Goal: Check status: Check status

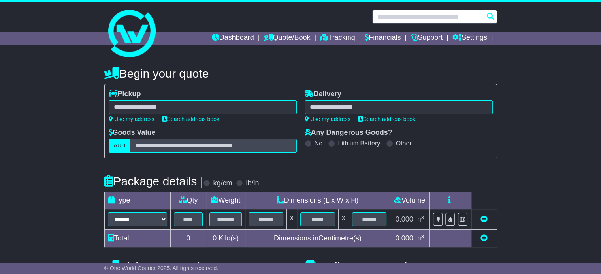
click at [387, 15] on input "text" at bounding box center [434, 17] width 125 height 14
paste input "*******"
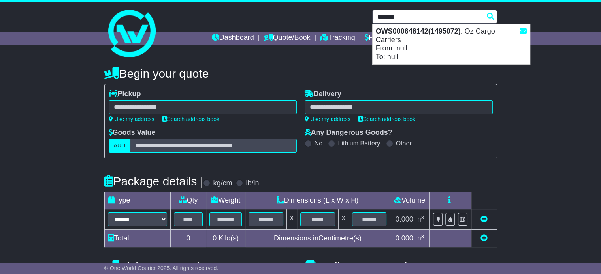
click at [394, 32] on strong "OWS000648142(1495072)" at bounding box center [417, 31] width 85 height 8
type input "**********"
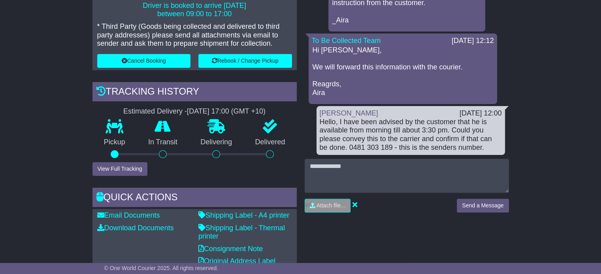
scroll to position [219, 0]
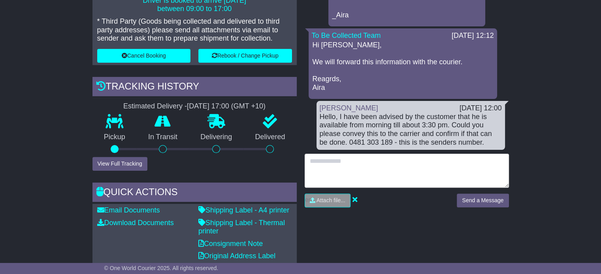
click at [394, 164] on textarea at bounding box center [406, 171] width 204 height 34
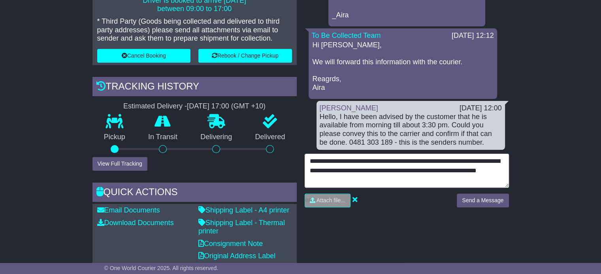
scroll to position [6, 0]
type textarea "**********"
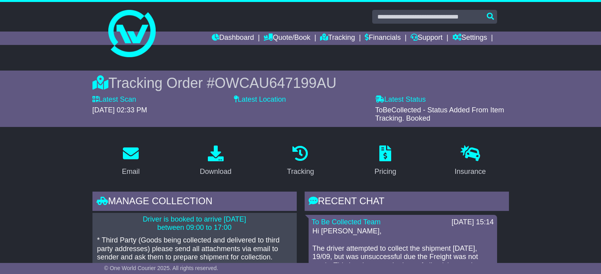
scroll to position [197, 0]
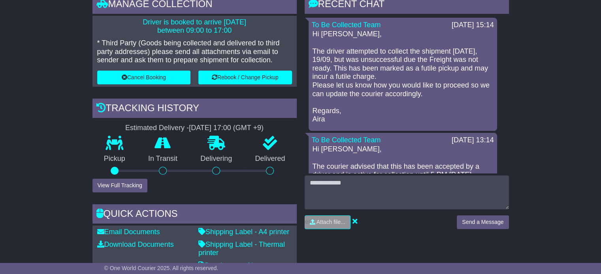
click at [345, 226] on div "Hi [PERSON_NAME], Could you please confirm if it is collected or not as the cus…" at bounding box center [410, 234] width 182 height 17
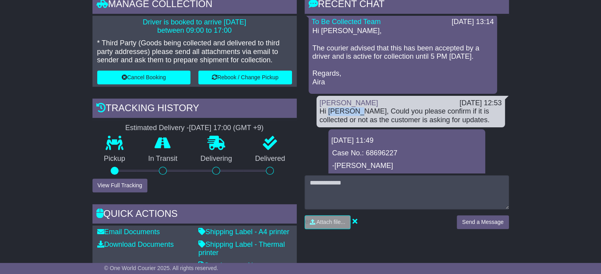
click at [345, 112] on div "Hi [PERSON_NAME], Could you please confirm if it is collected or not as the cus…" at bounding box center [410, 115] width 182 height 17
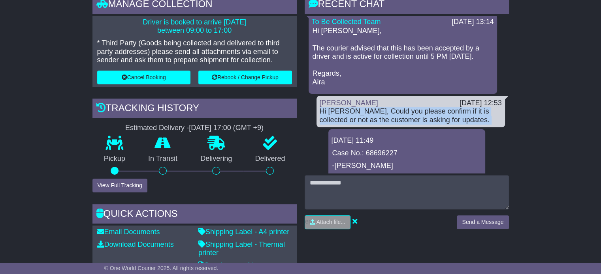
scroll to position [0, 0]
click at [345, 112] on div "Hi [PERSON_NAME], Could you please confirm if it is collected or not as the cus…" at bounding box center [410, 115] width 182 height 17
click at [344, 118] on div "Hi [PERSON_NAME], Could you please confirm if it is collected or not as the cus…" at bounding box center [410, 115] width 182 height 17
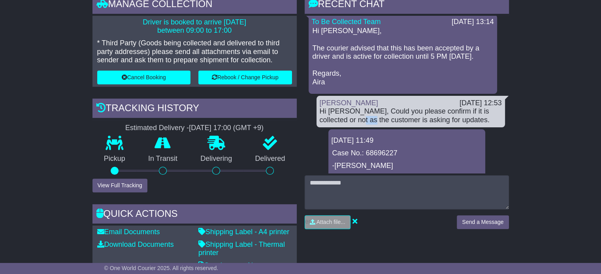
click at [344, 118] on div "Hi [PERSON_NAME], Could you please confirm if it is collected or not as the cus…" at bounding box center [410, 115] width 182 height 17
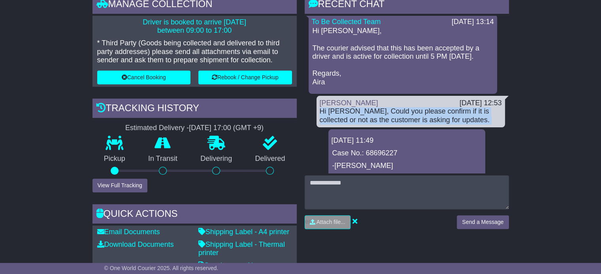
click at [344, 118] on div "Hi [PERSON_NAME], Could you please confirm if it is collected or not as the cus…" at bounding box center [410, 115] width 182 height 17
click at [374, 117] on div "Hi [PERSON_NAME], Could you please confirm if it is collected or not as the cus…" at bounding box center [410, 115] width 182 height 17
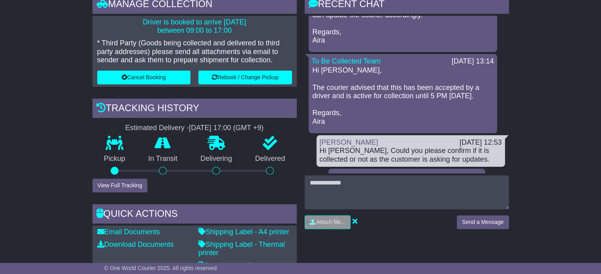
click at [368, 86] on p "Hi [PERSON_NAME], The courier advised that this has been accepted by a driver a…" at bounding box center [402, 96] width 180 height 60
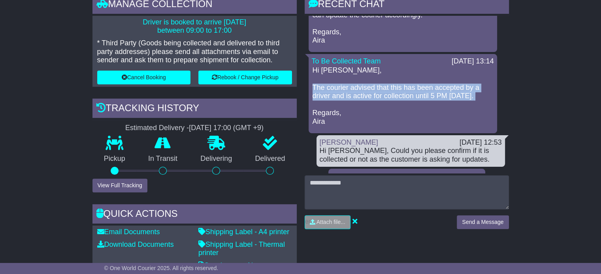
click at [368, 86] on p "Hi [PERSON_NAME], The courier advised that this has been accepted by a driver a…" at bounding box center [402, 96] width 180 height 60
click at [373, 91] on p "Hi [PERSON_NAME], The courier advised that this has been accepted by a driver a…" at bounding box center [402, 96] width 180 height 60
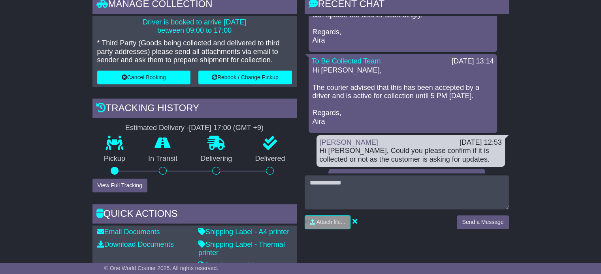
click at [351, 94] on p "Hi Durvesh, The courier advised that this has been accepted by a driver and is …" at bounding box center [402, 96] width 180 height 60
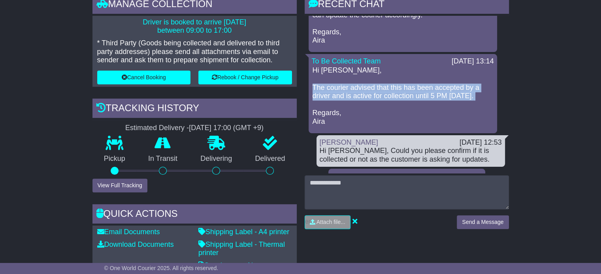
click at [351, 94] on p "Hi Durvesh, The courier advised that this has been accepted by a driver and is …" at bounding box center [402, 96] width 180 height 60
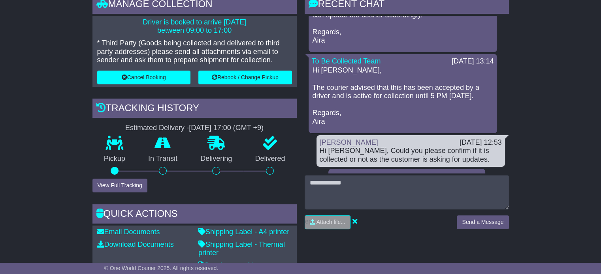
click at [349, 77] on p "Hi Durvesh, The courier advised that this has been accepted by a driver and is …" at bounding box center [402, 96] width 180 height 60
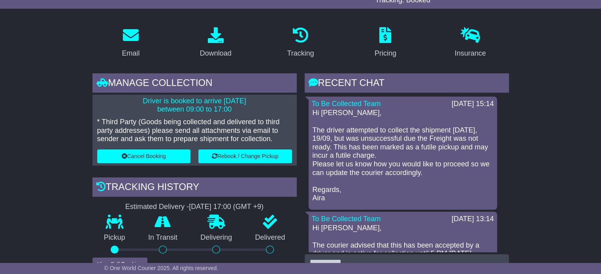
scroll to position [118, 0]
click at [352, 135] on p "Hi Durvesh, The driver attempted to collect the shipment today, 19/09, but was …" at bounding box center [402, 156] width 180 height 94
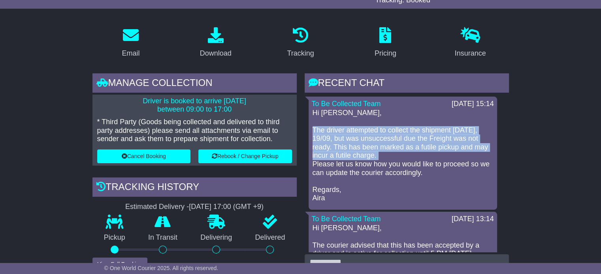
click at [352, 135] on p "Hi Durvesh, The driver attempted to collect the shipment today, 19/09, but was …" at bounding box center [402, 156] width 180 height 94
click at [351, 150] on p "Hi Durvesh, The driver attempted to collect the shipment today, 19/09, but was …" at bounding box center [402, 156] width 180 height 94
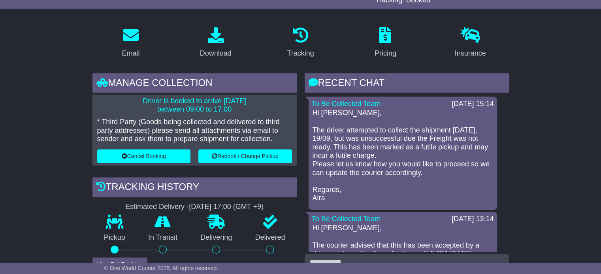
click at [342, 152] on p "Hi Durvesh, The driver attempted to collect the shipment today, 19/09, but was …" at bounding box center [402, 156] width 180 height 94
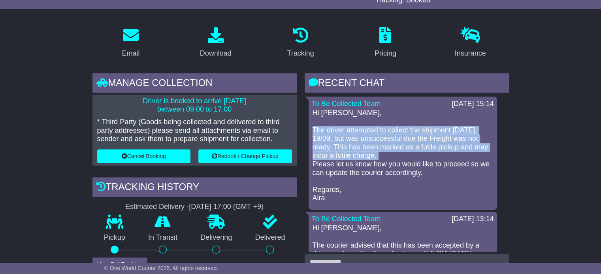
click at [342, 152] on p "Hi Durvesh, The driver attempted to collect the shipment today, 19/09, but was …" at bounding box center [402, 156] width 180 height 94
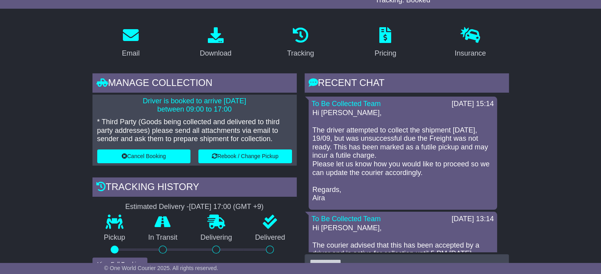
click at [341, 175] on p "Hi Durvesh, The driver attempted to collect the shipment today, 19/09, but was …" at bounding box center [402, 156] width 180 height 94
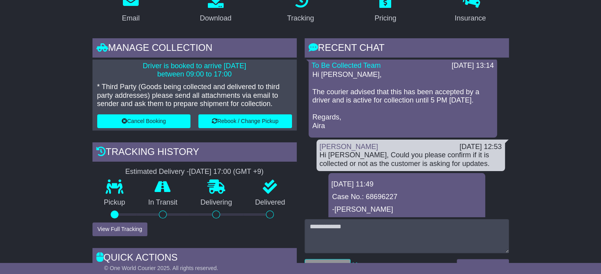
click at [357, 99] on p "Hi Durvesh, The courier advised that this has been accepted by a driver and is …" at bounding box center [402, 101] width 180 height 60
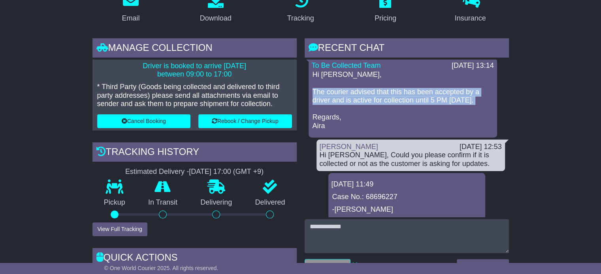
click at [357, 99] on p "Hi Durvesh, The courier advised that this has been accepted by a driver and is …" at bounding box center [402, 101] width 180 height 60
click at [394, 107] on p "Hi Durvesh, The courier advised that this has been accepted by a driver and is …" at bounding box center [402, 101] width 180 height 60
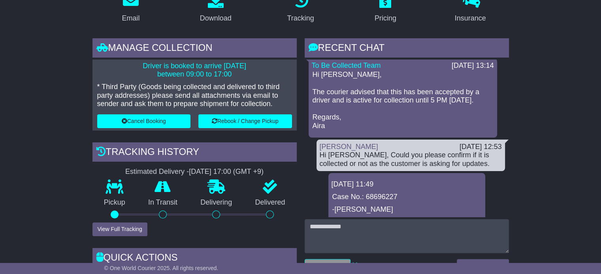
click at [398, 98] on p "Hi Durvesh, The courier advised that this has been accepted by a driver and is …" at bounding box center [402, 101] width 180 height 60
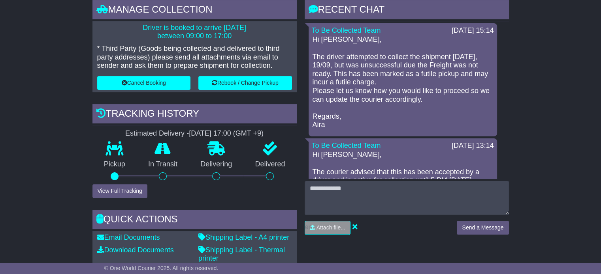
scroll to position [193, 0]
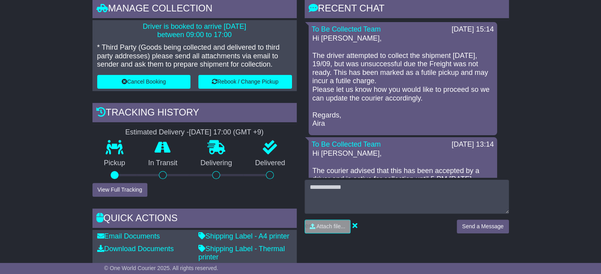
click at [411, 99] on p "Hi Durvesh, The driver attempted to collect the shipment today, 19/09, but was …" at bounding box center [402, 81] width 180 height 94
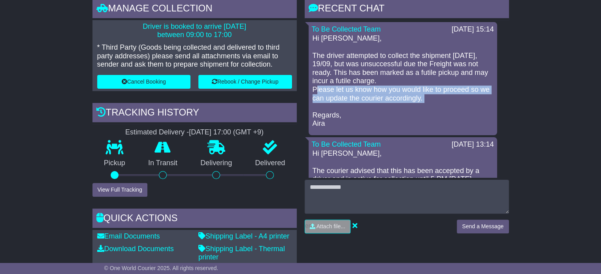
click at [411, 99] on p "Hi Durvesh, The driver attempted to collect the shipment today, 19/09, but was …" at bounding box center [402, 81] width 180 height 94
click at [434, 99] on p "Hi Durvesh, The driver attempted to collect the shipment today, 19/09, but was …" at bounding box center [402, 81] width 180 height 94
drag, startPoint x: 434, startPoint y: 99, endPoint x: 316, endPoint y: 87, distance: 118.3
click at [316, 87] on p "Hi Durvesh, The driver attempted to collect the shipment today, 19/09, but was …" at bounding box center [402, 81] width 180 height 94
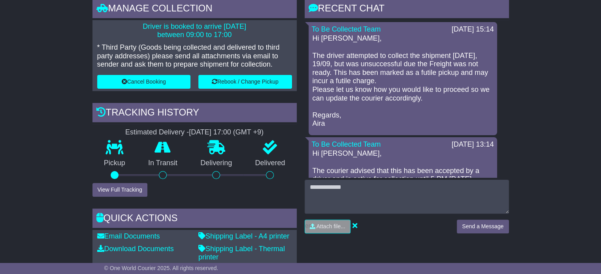
drag, startPoint x: 311, startPoint y: 89, endPoint x: 464, endPoint y: 101, distance: 153.7
click at [466, 101] on div "Hi Durvesh, The driver attempted to collect the shipment today, 19/09, but was …" at bounding box center [403, 81] width 182 height 94
click at [394, 98] on p "Hi Durvesh, The driver attempted to collect the shipment today, 19/09, but was …" at bounding box center [402, 81] width 180 height 94
click at [375, 82] on p "Hi Durvesh, The driver attempted to collect the shipment today, 19/09, but was …" at bounding box center [402, 81] width 180 height 94
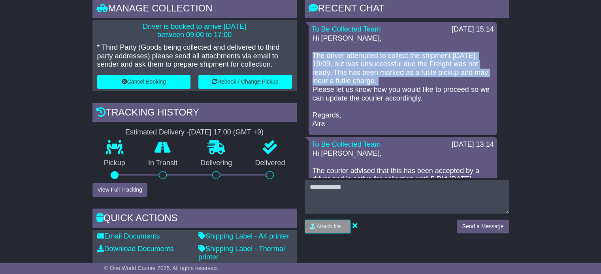
click at [375, 82] on p "Hi Durvesh, The driver attempted to collect the shipment today, 19/09, but was …" at bounding box center [402, 81] width 180 height 94
click at [408, 83] on p "Hi Durvesh, The driver attempted to collect the shipment today, 19/09, but was …" at bounding box center [402, 81] width 180 height 94
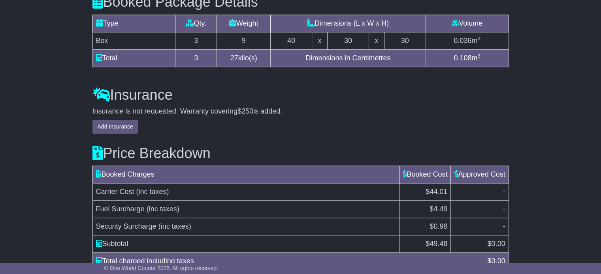
scroll to position [825, 0]
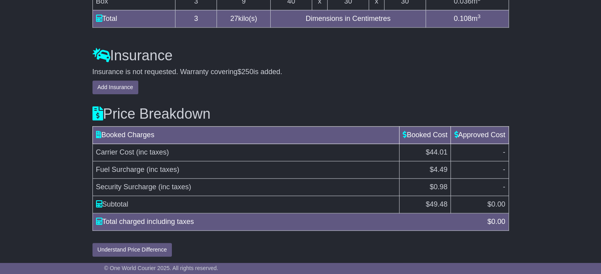
click at [491, 215] on td "Total charged including taxes $ 0.00" at bounding box center [300, 222] width 416 height 17
click at [492, 218] on span "0.00" at bounding box center [498, 222] width 14 height 8
drag, startPoint x: 492, startPoint y: 217, endPoint x: 452, endPoint y: 213, distance: 39.3
click at [492, 218] on span "0.00" at bounding box center [498, 222] width 14 height 8
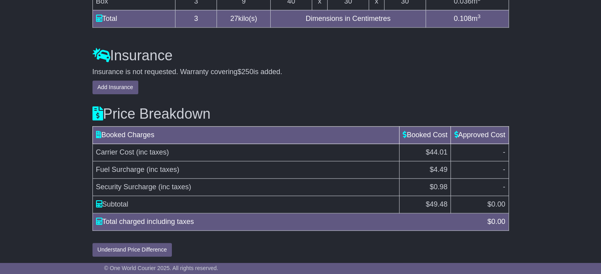
click at [451, 214] on td "Total charged including taxes $ 0.00" at bounding box center [300, 222] width 416 height 17
click at [435, 198] on td "$ 49.48" at bounding box center [424, 204] width 51 height 17
drag, startPoint x: 428, startPoint y: 225, endPoint x: 423, endPoint y: 191, distance: 34.0
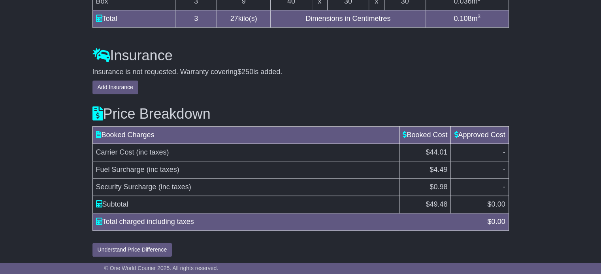
click at [428, 225] on td "Total charged including taxes $ 0.00" at bounding box center [300, 222] width 416 height 17
click at [435, 170] on span "$4.49" at bounding box center [438, 170] width 18 height 8
click at [435, 169] on span "$4.49" at bounding box center [438, 170] width 18 height 8
click at [423, 147] on td "$44.01" at bounding box center [424, 152] width 51 height 17
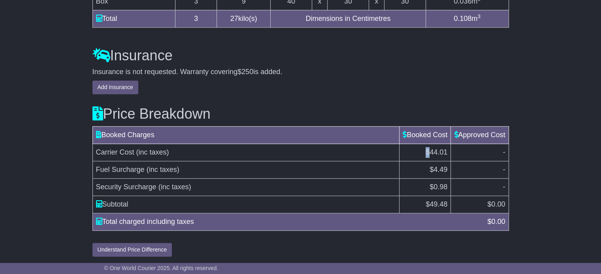
click at [423, 147] on td "$44.01" at bounding box center [424, 152] width 51 height 17
click at [425, 180] on td "$0.98" at bounding box center [424, 187] width 51 height 17
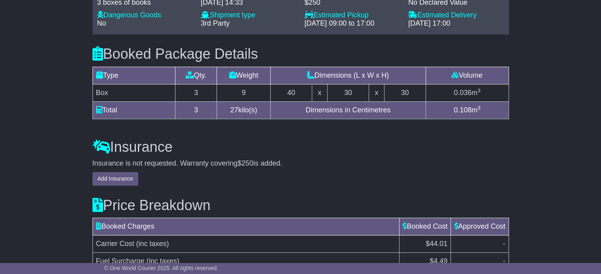
scroll to position [667, 0]
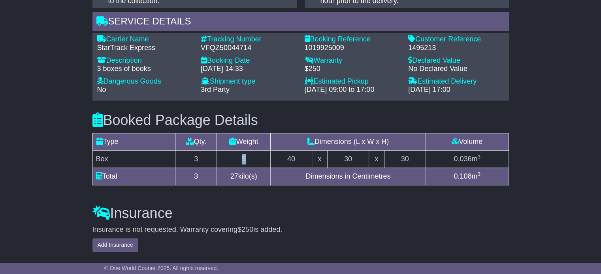
drag, startPoint x: 233, startPoint y: 165, endPoint x: 266, endPoint y: 164, distance: 32.8
click at [266, 164] on td "9" at bounding box center [244, 158] width 54 height 17
drag, startPoint x: 262, startPoint y: 161, endPoint x: 232, endPoint y: 159, distance: 30.1
click at [232, 159] on td "9" at bounding box center [244, 158] width 54 height 17
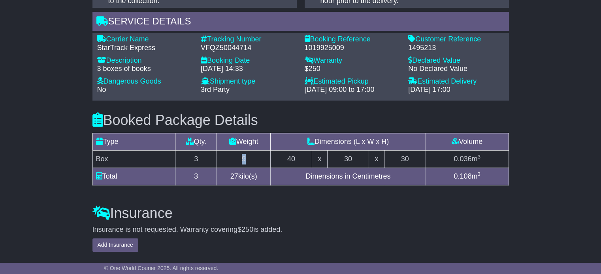
click at [232, 159] on td "9" at bounding box center [244, 158] width 54 height 17
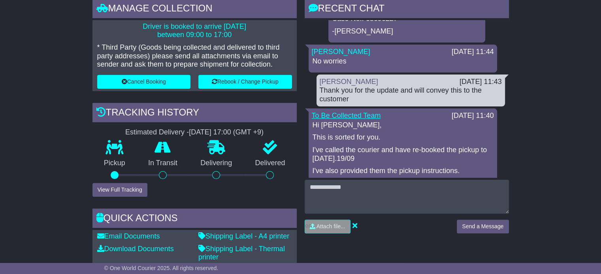
scroll to position [276, 0]
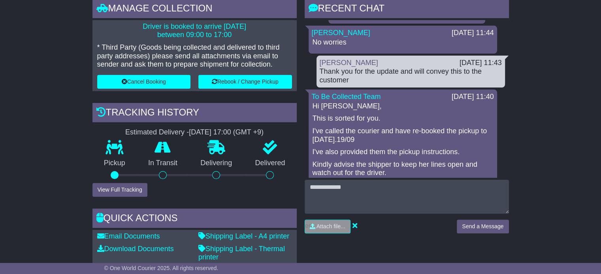
click at [340, 82] on div "Thank you for the update and will convey this to the customer" at bounding box center [410, 76] width 182 height 17
click at [351, 78] on div "Thank you for the update and will convey this to the customer" at bounding box center [410, 76] width 182 height 17
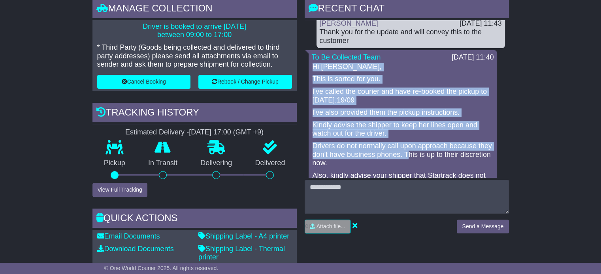
drag, startPoint x: 314, startPoint y: 68, endPoint x: 404, endPoint y: 152, distance: 122.9
click at [404, 152] on div "Hi Durvesh, This is sorted for you. I've called the courier and have re-booked …" at bounding box center [403, 144] width 182 height 163
click at [402, 122] on p "Kindly advise the shipper to keep her lines open and watch out for the driver." at bounding box center [402, 129] width 180 height 17
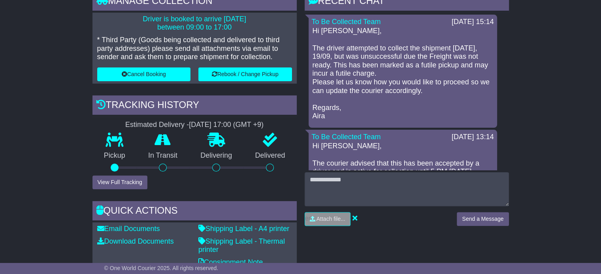
scroll to position [158, 0]
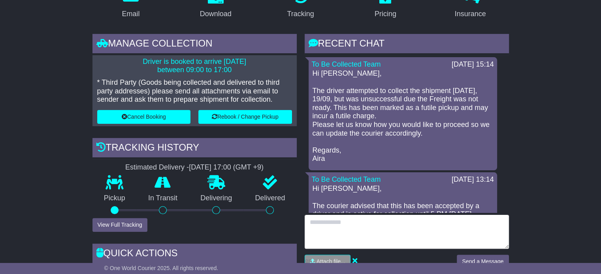
click at [384, 228] on textarea at bounding box center [406, 232] width 204 height 34
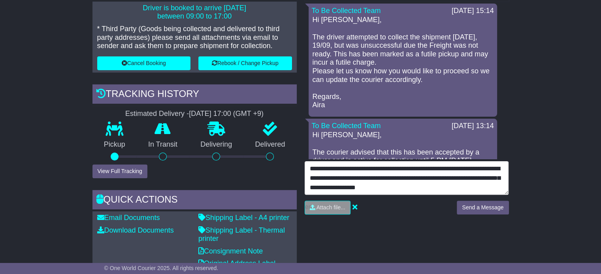
scroll to position [316, 0]
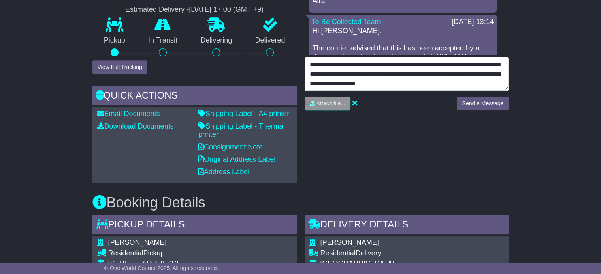
type textarea "**********"
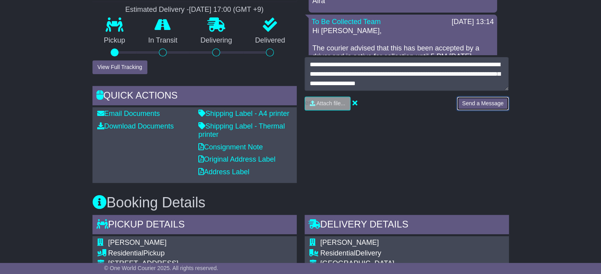
click at [486, 99] on button "Send a Message" at bounding box center [482, 104] width 52 height 14
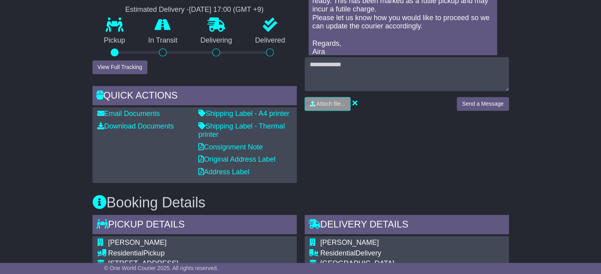
scroll to position [556, 0]
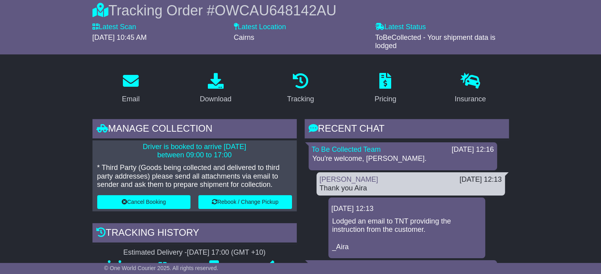
scroll to position [158, 0]
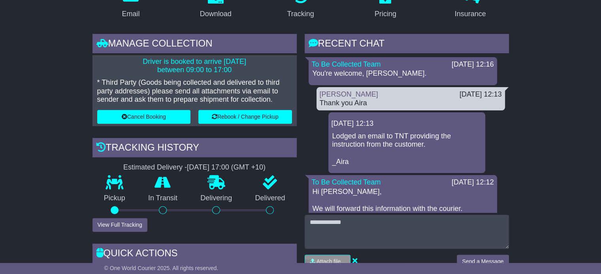
click at [400, 140] on p "Lodged an email to TNT providing the instruction from the customer. _Aira" at bounding box center [406, 149] width 149 height 34
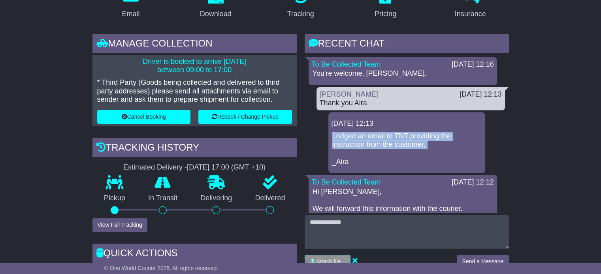
click at [400, 140] on p "Lodged an email to TNT providing the instruction from the customer. _Aira" at bounding box center [406, 149] width 149 height 34
click at [424, 139] on p "Lodged an email to TNT providing the instruction from the customer. _Aira" at bounding box center [406, 149] width 149 height 34
drag, startPoint x: 426, startPoint y: 148, endPoint x: 329, endPoint y: 139, distance: 97.6
click at [329, 139] on div "18 Sep 2025 12:13 Lodged an email to TNT providing the instruction from the cus…" at bounding box center [406, 143] width 157 height 61
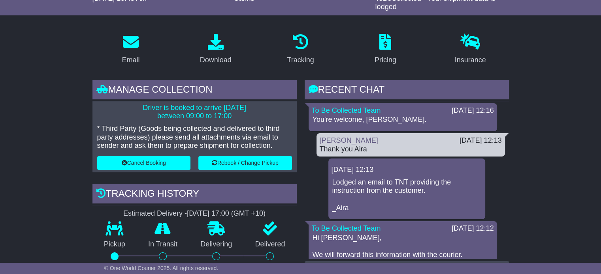
scroll to position [197, 0]
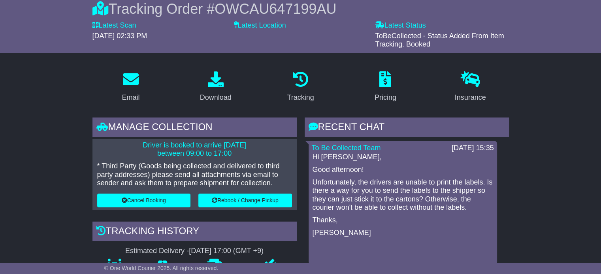
scroll to position [79, 0]
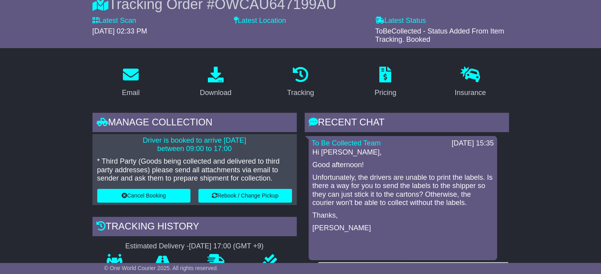
click at [444, 175] on p "Unfortunately, the drivers are unable to print the labels. Is there a way for y…" at bounding box center [402, 191] width 180 height 34
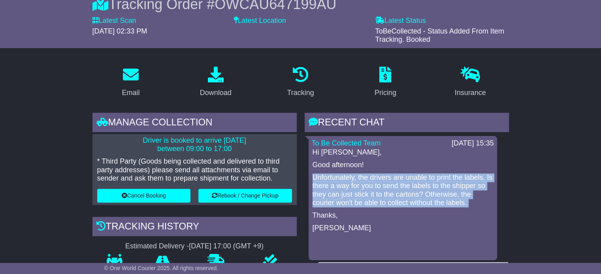
click at [444, 175] on p "Unfortunately, the drivers are unable to print the labels. Is there a way for y…" at bounding box center [402, 191] width 180 height 34
click at [387, 184] on p "Unfortunately, the drivers are unable to print the labels. Is there a way for y…" at bounding box center [402, 191] width 180 height 34
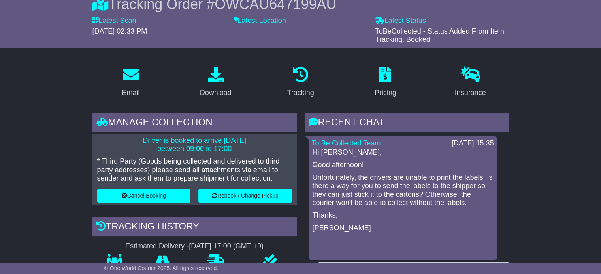
click at [347, 195] on p "Unfortunately, the drivers are unable to print the labels. Is there a way for y…" at bounding box center [402, 191] width 180 height 34
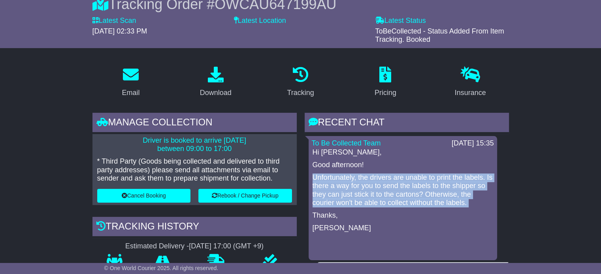
click at [347, 195] on p "Unfortunately, the drivers are unable to print the labels. Is there a way for y…" at bounding box center [402, 191] width 180 height 34
click at [393, 193] on p "Unfortunately, the drivers are unable to print the labels. Is there a way for y…" at bounding box center [402, 191] width 180 height 34
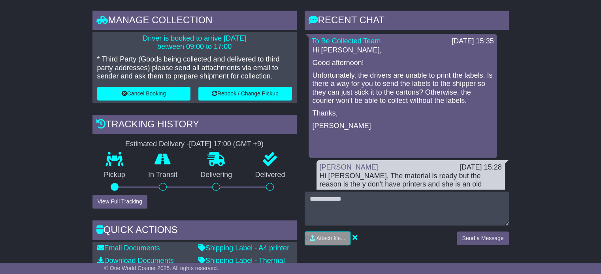
scroll to position [197, 0]
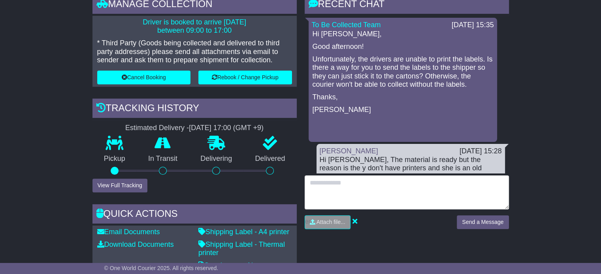
click at [418, 191] on textarea at bounding box center [406, 193] width 204 height 34
type textarea "*"
type textarea "**********"
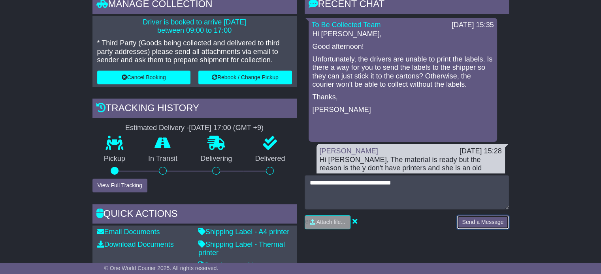
click at [469, 224] on button "Send a Message" at bounding box center [482, 223] width 52 height 14
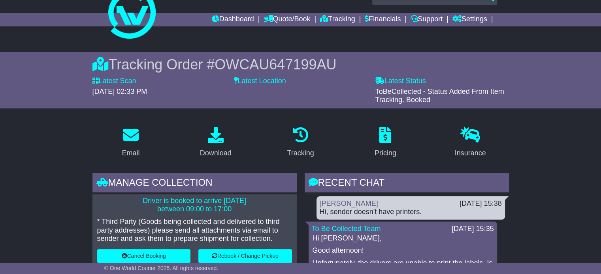
scroll to position [0, 0]
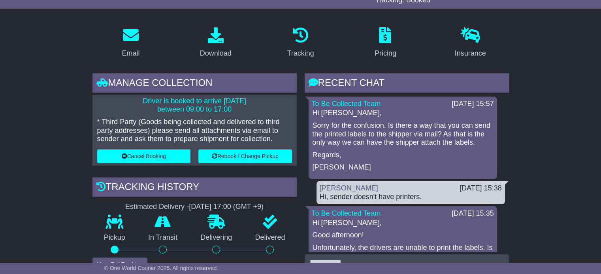
click at [376, 147] on div "Hi Durvesh, Sorry for the confusion. Is there a way that you can send the print…" at bounding box center [403, 140] width 182 height 63
click at [376, 146] on p "Sorry for the confusion. Is there a way that you can send the printed labels to…" at bounding box center [402, 135] width 180 height 26
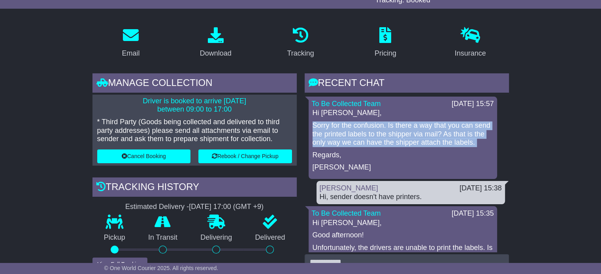
click at [376, 146] on p "Sorry for the confusion. Is there a way that you can send the printed labels to…" at bounding box center [402, 135] width 180 height 26
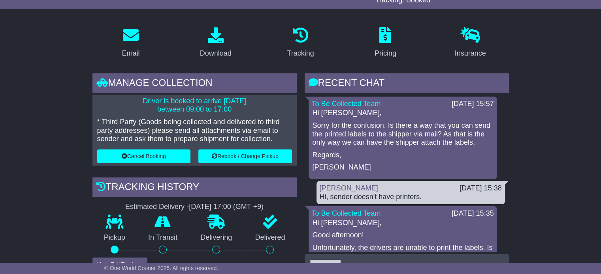
click at [389, 167] on p "[PERSON_NAME]" at bounding box center [402, 167] width 180 height 9
drag, startPoint x: 411, startPoint y: 133, endPoint x: 441, endPoint y: 133, distance: 30.4
click at [441, 133] on p "Sorry for the confusion. Is there a way that you can send the printed labels to…" at bounding box center [402, 135] width 180 height 26
click at [362, 145] on p "Sorry for the confusion. Is there a way that you can send the printed labels to…" at bounding box center [402, 135] width 180 height 26
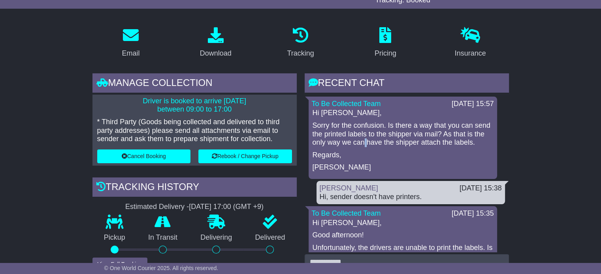
click at [362, 145] on p "Sorry for the confusion. Is there a way that you can send the printed labels to…" at bounding box center [402, 135] width 180 height 26
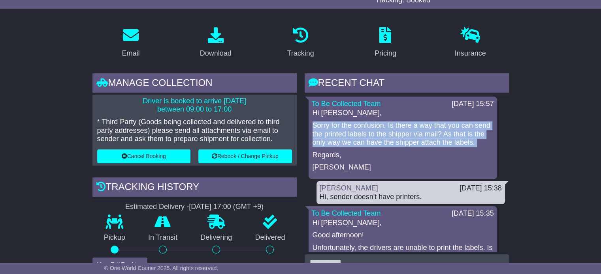
click at [362, 145] on p "Sorry for the confusion. Is there a way that you can send the printed labels to…" at bounding box center [402, 135] width 180 height 26
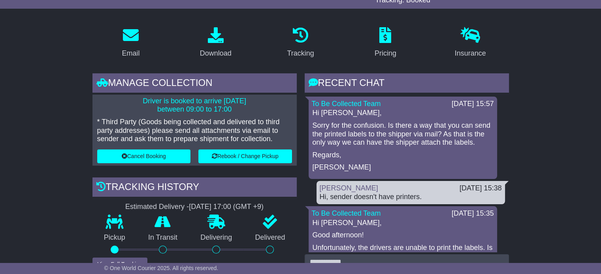
click at [400, 173] on div "To Be Collected Team 19 Sep 2025 15:57 Hi Durvesh, Sorry for the confusion. Is …" at bounding box center [402, 138] width 188 height 83
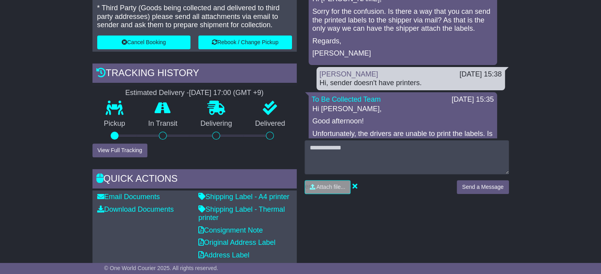
scroll to position [237, 0]
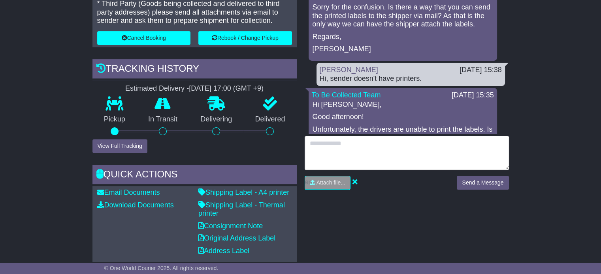
click at [410, 160] on textarea at bounding box center [406, 153] width 204 height 34
type textarea "**********"
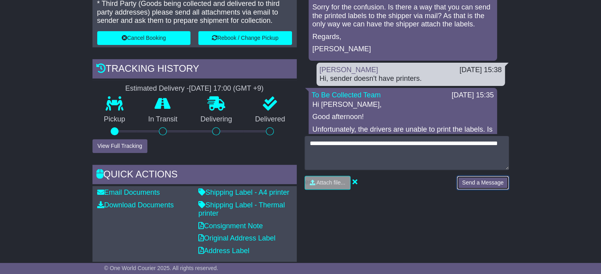
click at [477, 184] on button "Send a Message" at bounding box center [482, 183] width 52 height 14
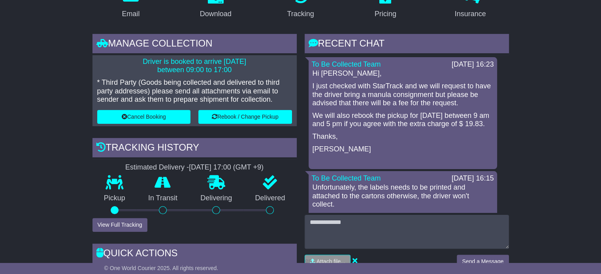
click at [368, 117] on p "We will also rebook the pickup for [DATE] between 9 am and 5 pm if you agree wi…" at bounding box center [402, 120] width 180 height 17
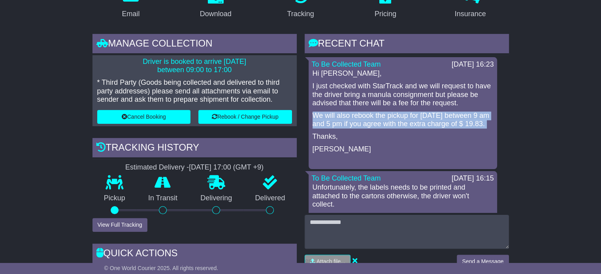
click at [368, 117] on p "We will also rebook the pickup for [DATE] between 9 am and 5 pm if you agree wi…" at bounding box center [402, 120] width 180 height 17
click at [387, 122] on p "We will also rebook the pickup for [DATE] between 9 am and 5 pm if you agree wi…" at bounding box center [402, 120] width 180 height 17
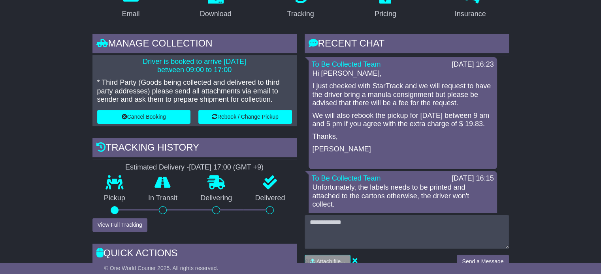
click at [411, 130] on div "Hi Durvesh, I just checked with StarTrack and we will request to have the drive…" at bounding box center [403, 117] width 182 height 96
drag, startPoint x: 411, startPoint y: 130, endPoint x: 394, endPoint y: 124, distance: 18.6
click at [411, 130] on div "Hi Durvesh, I just checked with StarTrack and we will request to have the drive…" at bounding box center [403, 117] width 182 height 96
click at [393, 124] on p "We will also rebook the pickup for [DATE] between 9 am and 5 pm if you agree wi…" at bounding box center [402, 120] width 180 height 17
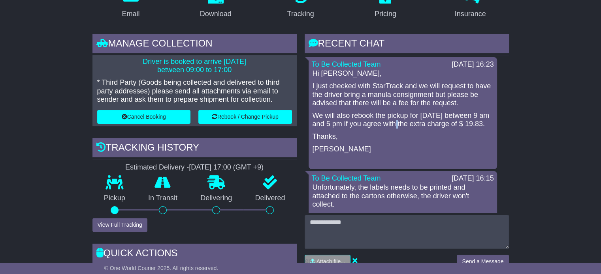
click at [393, 124] on p "We will also rebook the pickup for [DATE] between 9 am and 5 pm if you agree wi…" at bounding box center [402, 120] width 180 height 17
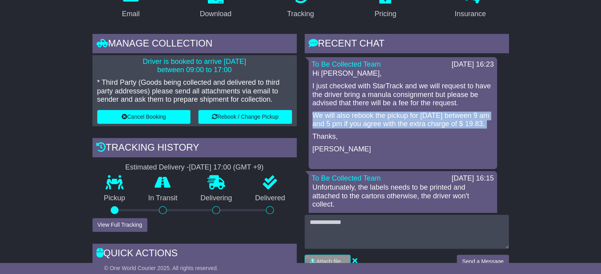
click at [393, 124] on p "We will also rebook the pickup for [DATE] between 9 am and 5 pm if you agree wi…" at bounding box center [402, 120] width 180 height 17
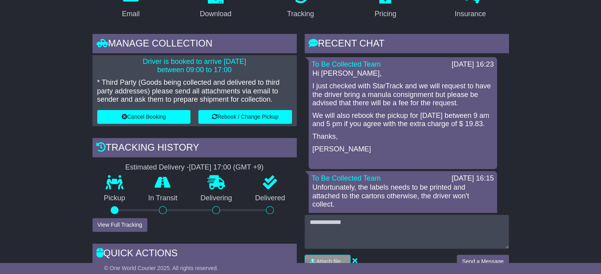
click at [396, 138] on p "Thanks," at bounding box center [402, 137] width 180 height 9
click at [411, 124] on p "We will also rebook the pickup for [DATE] between 9 am and 5 pm if you agree wi…" at bounding box center [402, 120] width 180 height 17
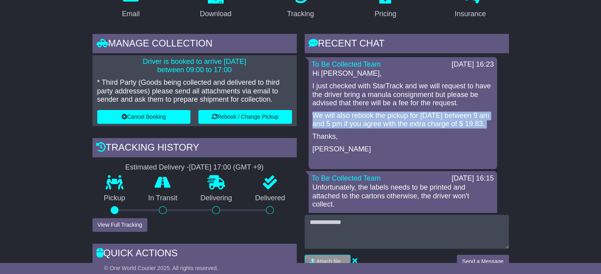
drag, startPoint x: 411, startPoint y: 124, endPoint x: 427, endPoint y: 124, distance: 16.2
click at [411, 124] on p "We will also rebook the pickup for [DATE] between 9 am and 5 pm if you agree wi…" at bounding box center [402, 120] width 180 height 17
click at [456, 124] on p "We will also rebook the pickup for [DATE] between 9 am and 5 pm if you agree wi…" at bounding box center [402, 120] width 180 height 17
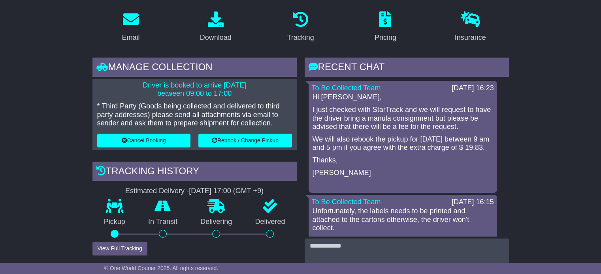
scroll to position [197, 0]
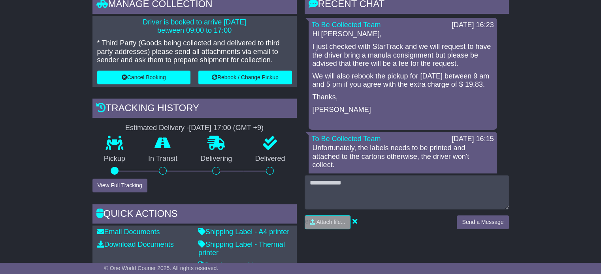
click at [352, 175] on div "RECENT CHAT Loading... No messages To Be Collected Team 19 Sep 2025 16:23 Hi Du…" at bounding box center [406, 114] width 204 height 241
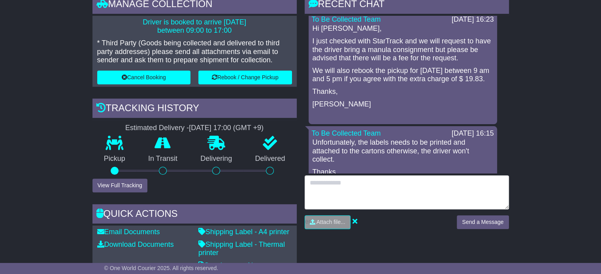
click at [343, 193] on textarea at bounding box center [406, 193] width 204 height 34
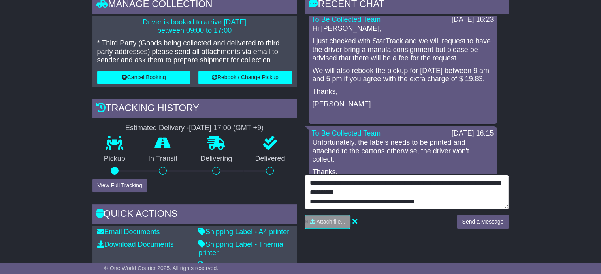
scroll to position [9, 0]
type textarea "**********"
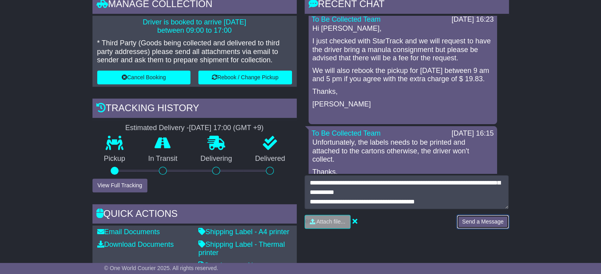
click at [482, 220] on button "Send a Message" at bounding box center [482, 222] width 52 height 14
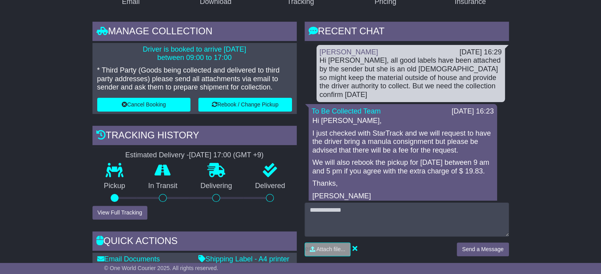
scroll to position [158, 0]
